Goal: Task Accomplishment & Management: Use online tool/utility

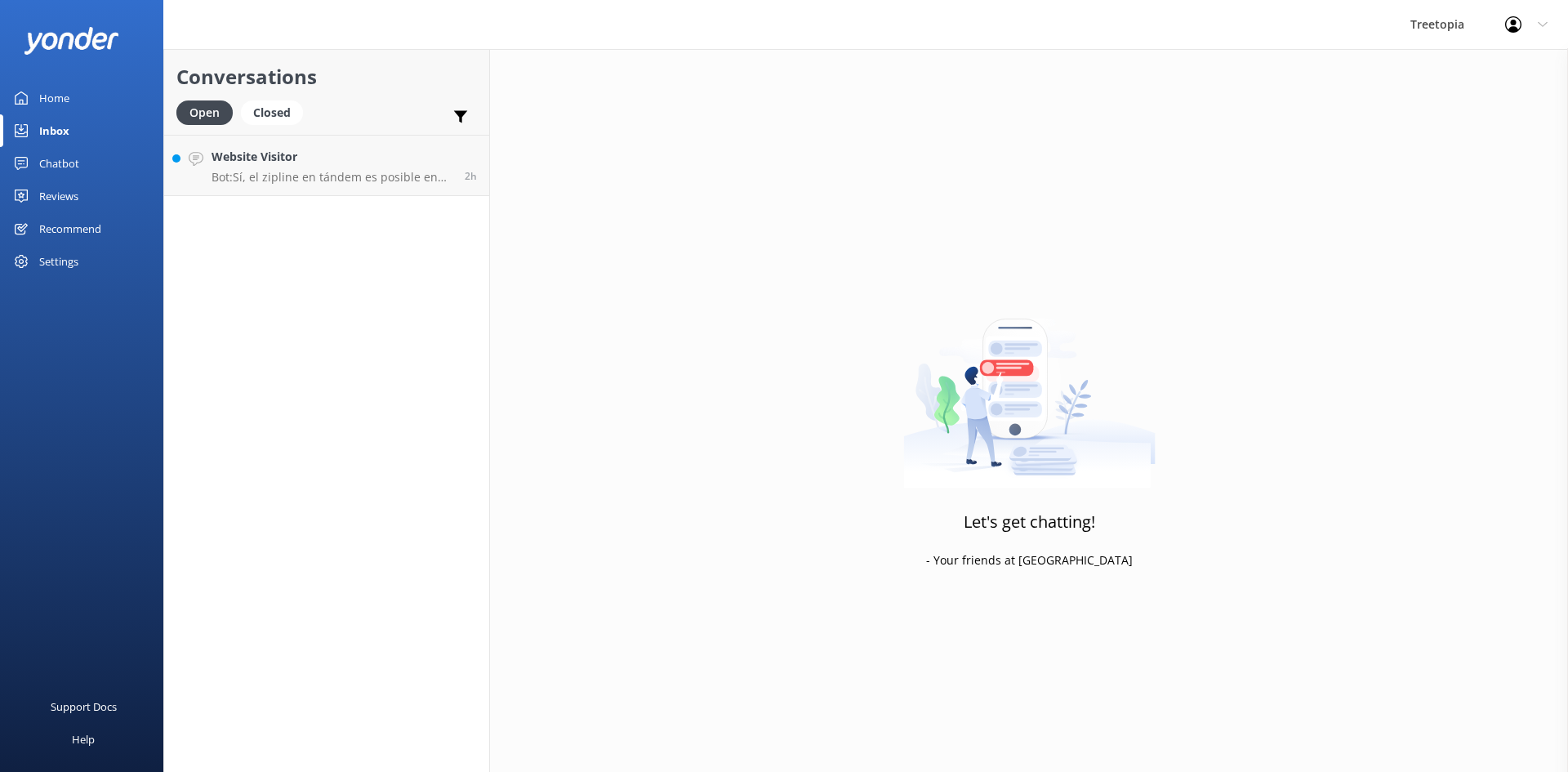
click at [97, 159] on link "Chatbot" at bounding box center [81, 163] width 163 height 33
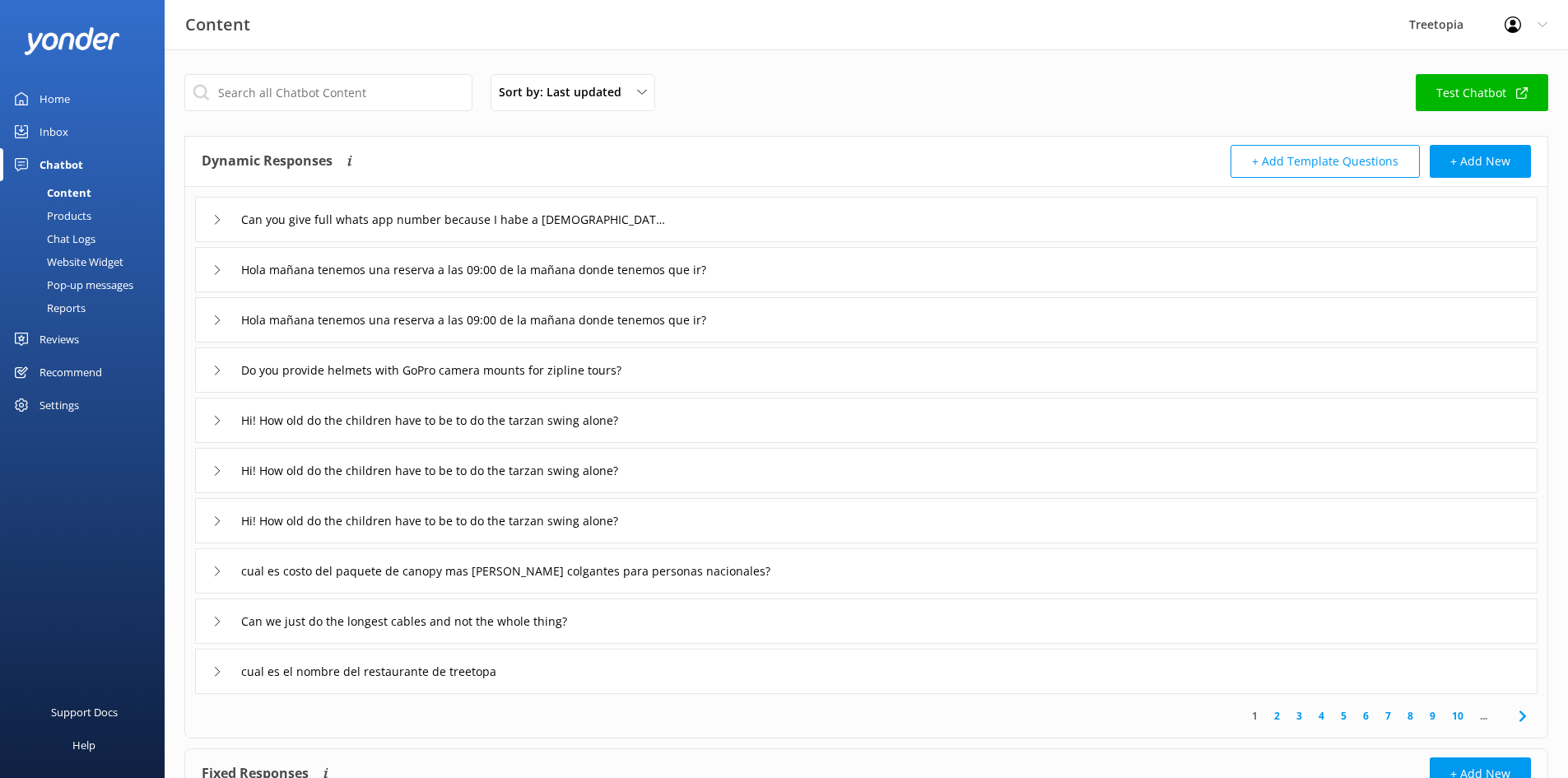
click at [83, 236] on div "Chat Logs" at bounding box center [52, 239] width 85 height 23
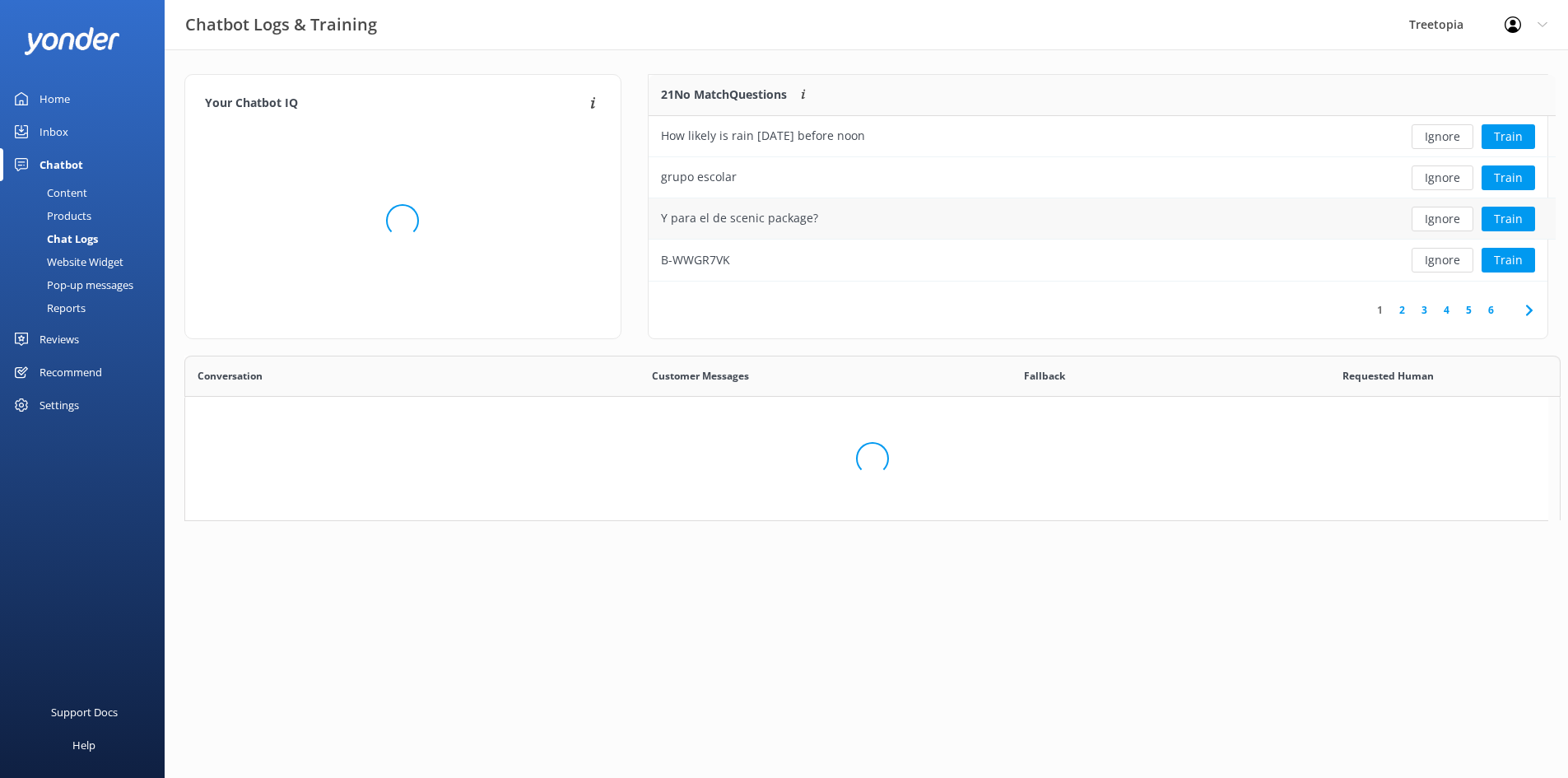
scroll to position [194, 886]
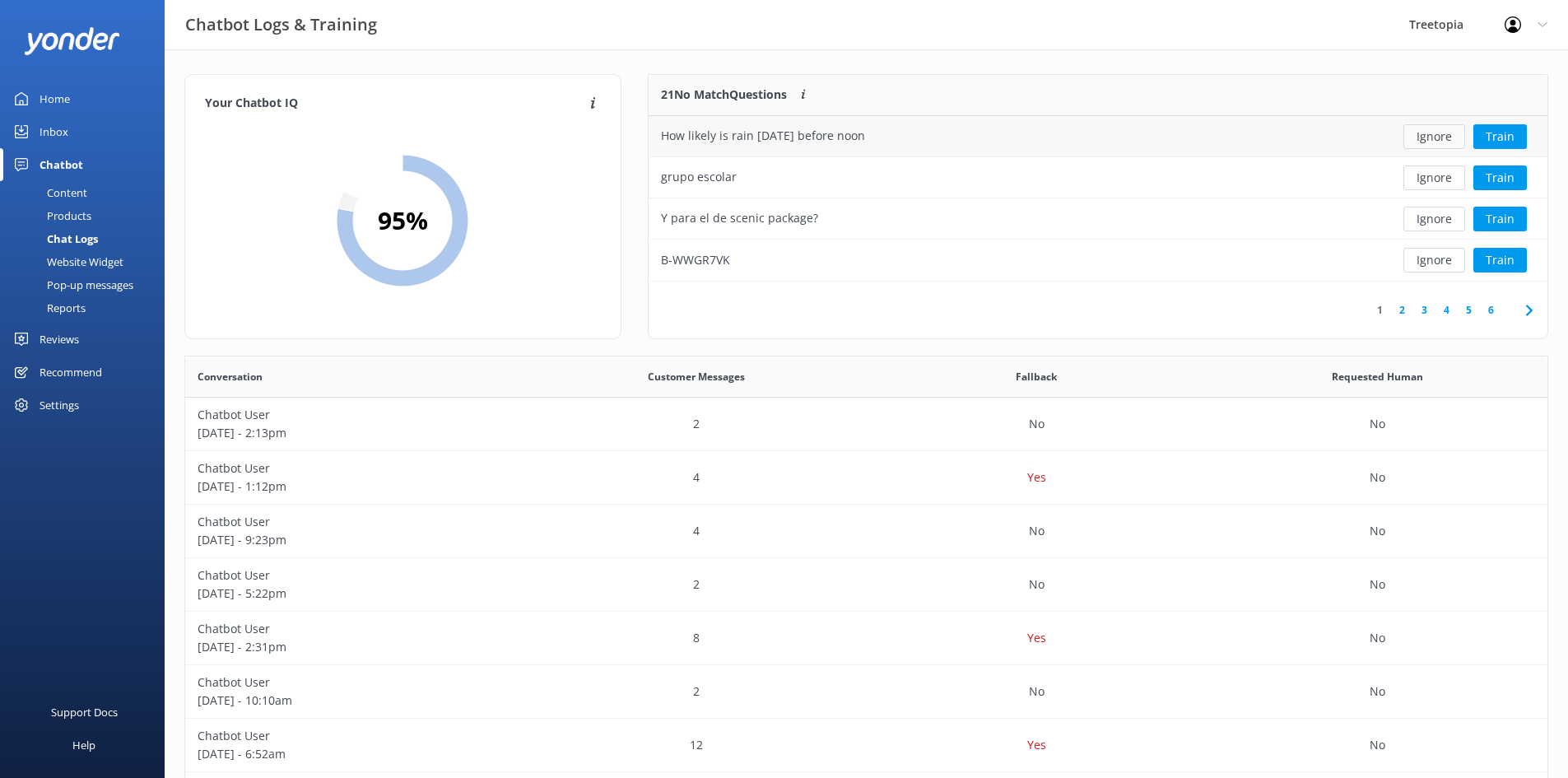
click at [1420, 140] on button "Ignore" at bounding box center [1434, 137] width 62 height 25
click at [1446, 263] on button "Ignore" at bounding box center [1434, 260] width 62 height 25
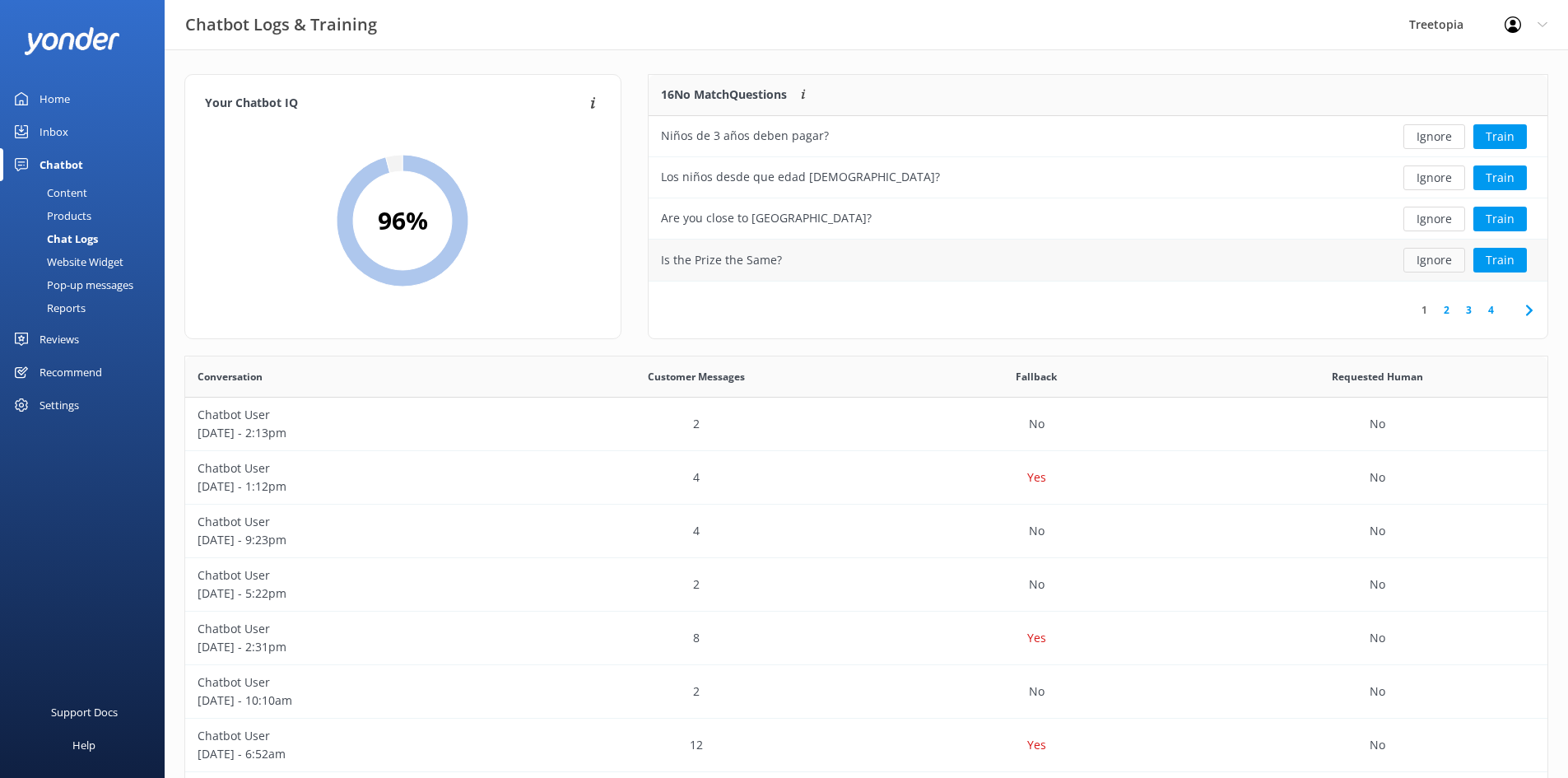
click at [1439, 252] on button "Ignore" at bounding box center [1434, 260] width 62 height 25
click at [1433, 215] on button "Ignore" at bounding box center [1434, 219] width 62 height 25
click at [1436, 230] on button "Ignore" at bounding box center [1434, 219] width 62 height 25
click at [1436, 225] on button "Ignore" at bounding box center [1434, 219] width 62 height 25
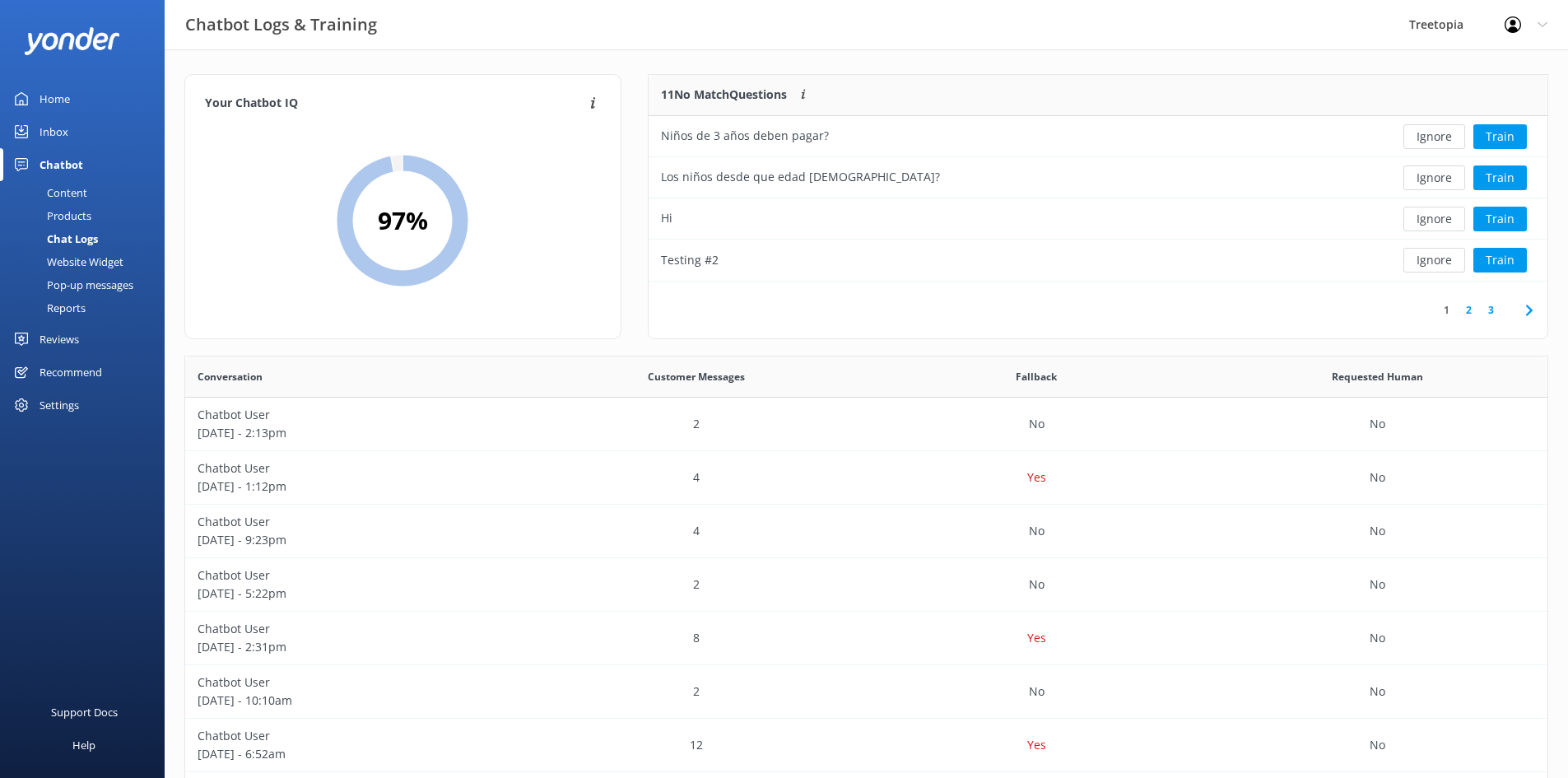
click at [1436, 225] on button "Ignore" at bounding box center [1434, 219] width 62 height 25
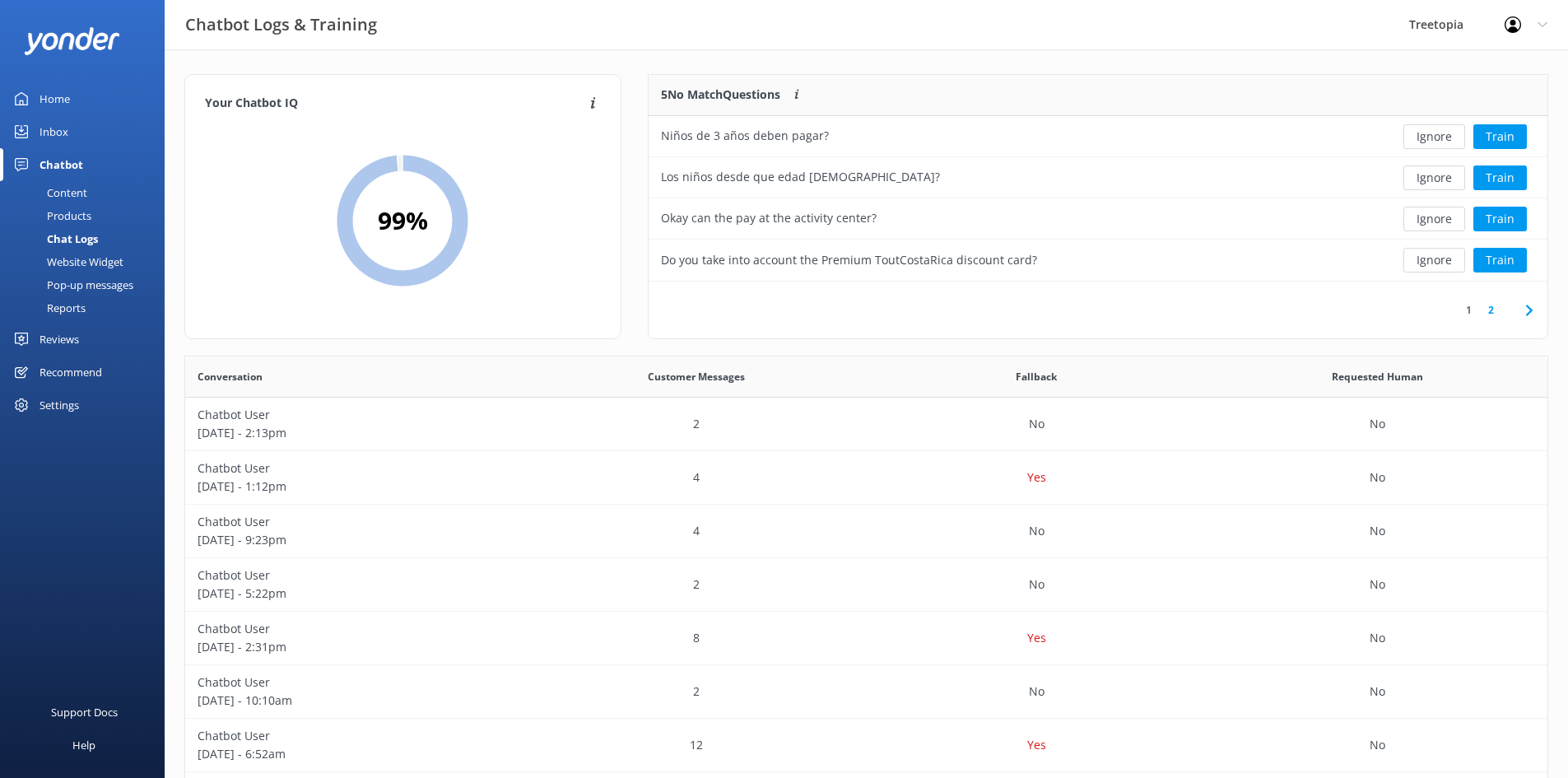
click at [1436, 225] on button "Ignore" at bounding box center [1434, 219] width 62 height 25
click at [1434, 260] on button "Ignore" at bounding box center [1434, 260] width 62 height 25
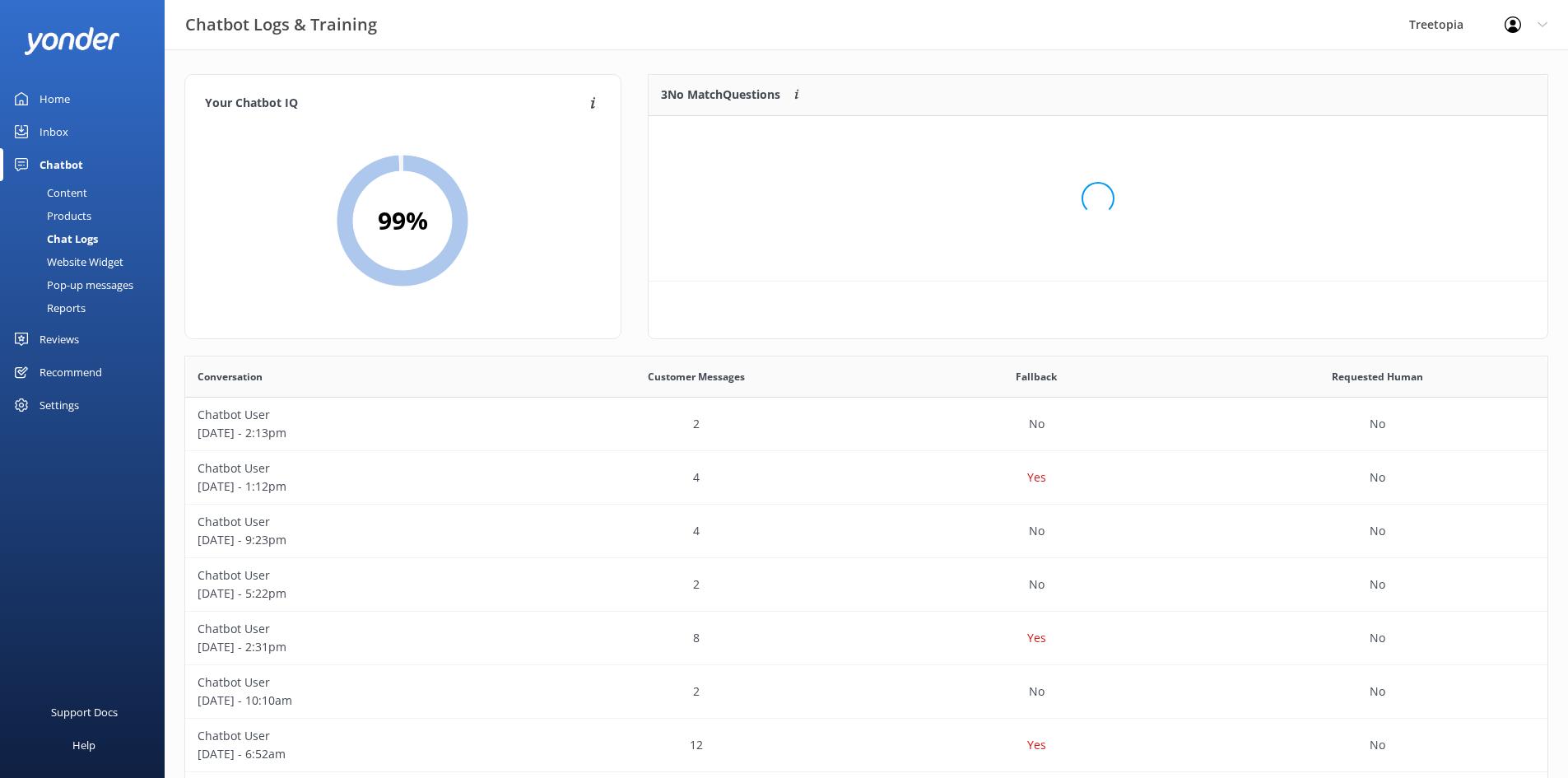
scroll to position [153, 886]
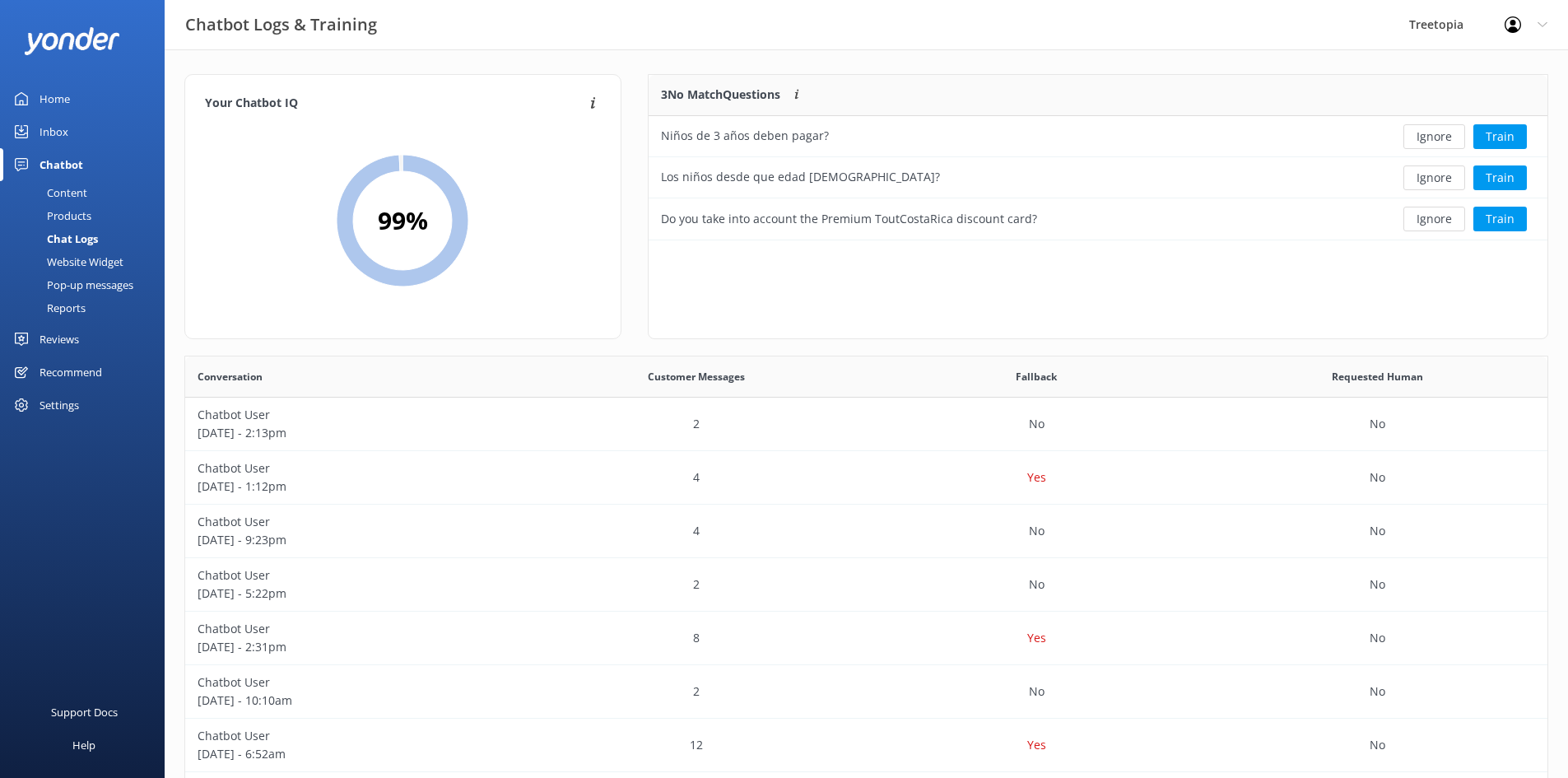
click at [1425, 224] on button "Ignore" at bounding box center [1434, 219] width 62 height 25
click at [1426, 182] on button "Ignore" at bounding box center [1434, 178] width 62 height 25
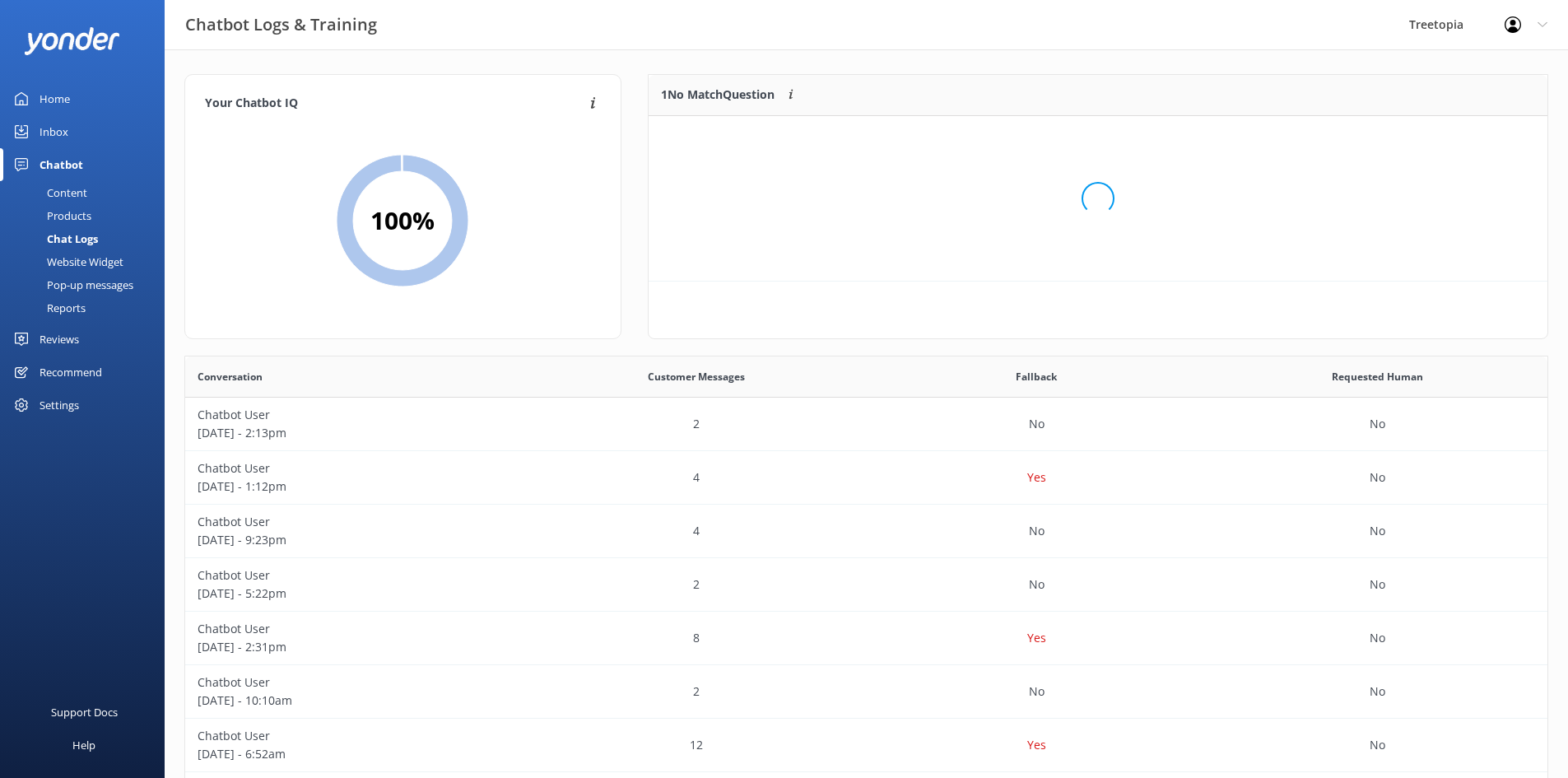
scroll to position [71, 886]
click at [1440, 132] on button "Ignore" at bounding box center [1434, 137] width 62 height 25
